Goal: Task Accomplishment & Management: Manage account settings

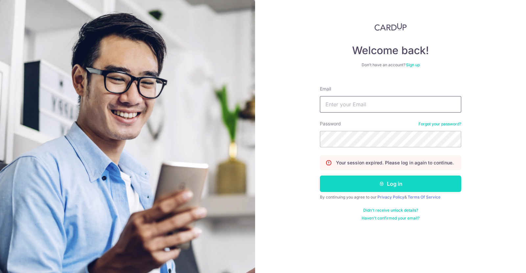
type input "[EMAIL_ADDRESS][DOMAIN_NAME]"
click at [384, 181] on icon "submit" at bounding box center [381, 183] width 5 height 5
